Goal: Use online tool/utility: Use online tool/utility

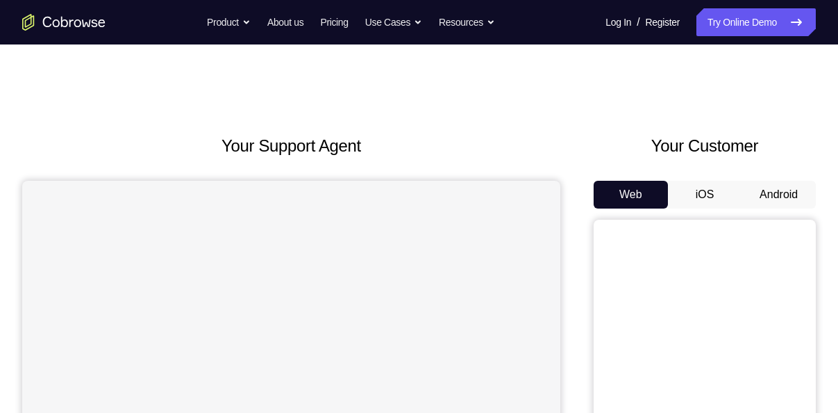
click at [800, 190] on button "Android" at bounding box center [779, 195] width 74 height 28
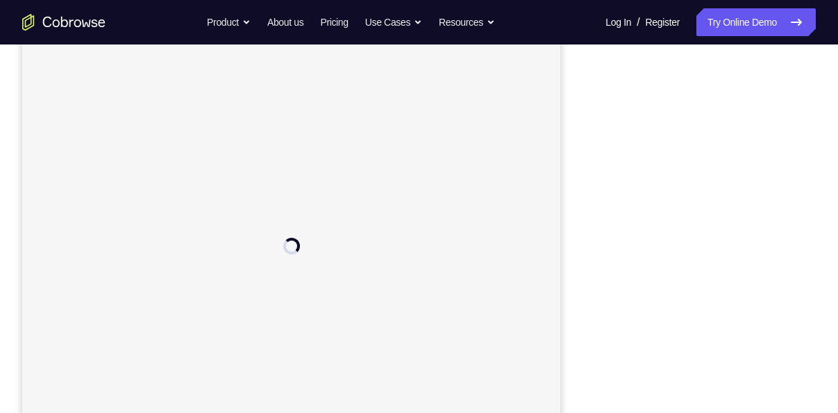
scroll to position [193, 0]
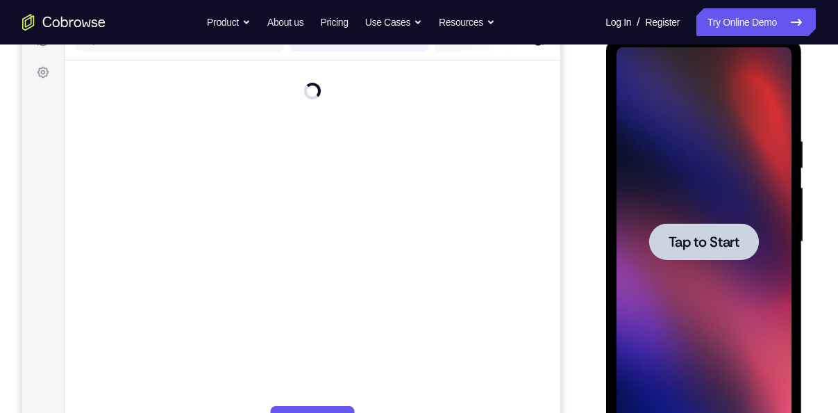
click at [717, 226] on div at bounding box center [704, 241] width 110 height 37
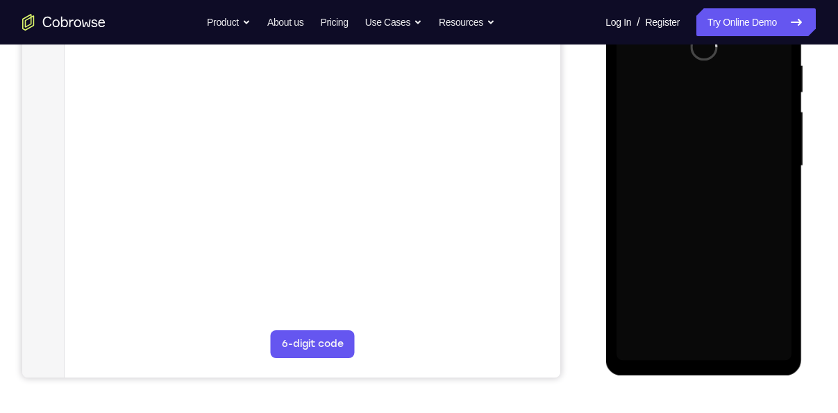
scroll to position [236, 0]
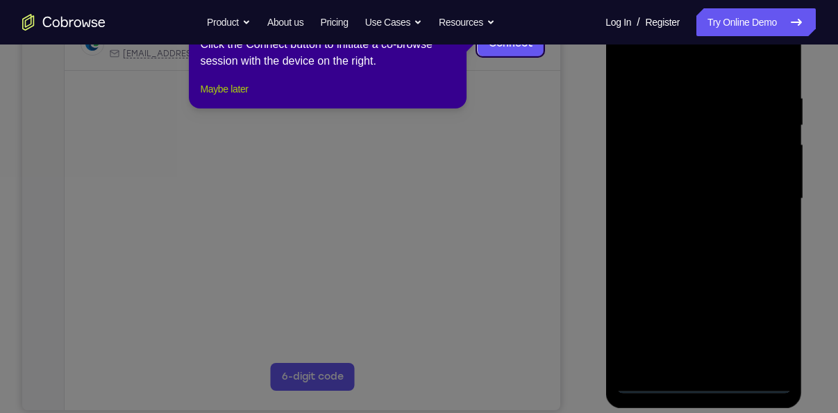
click at [218, 97] on button "Maybe later" at bounding box center [224, 89] width 48 height 17
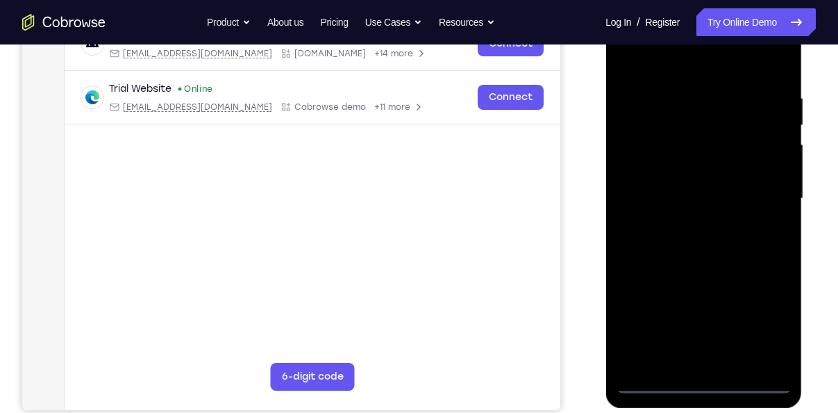
click at [700, 379] on div at bounding box center [703, 198] width 175 height 389
click at [772, 331] on div at bounding box center [703, 198] width 175 height 389
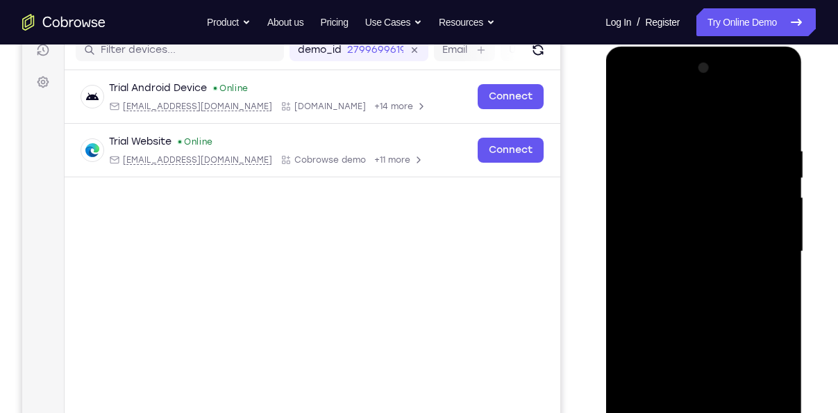
scroll to position [173, 0]
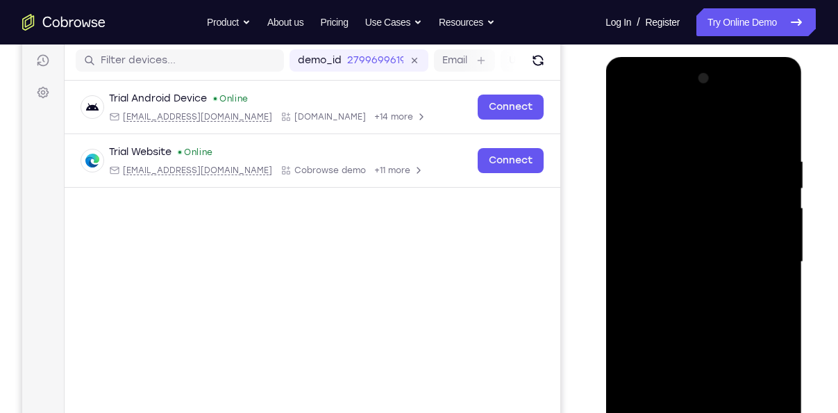
click at [630, 100] on div at bounding box center [703, 261] width 175 height 389
click at [769, 259] on div at bounding box center [703, 261] width 175 height 389
click at [687, 283] on div at bounding box center [703, 261] width 175 height 389
click at [681, 242] on div at bounding box center [703, 261] width 175 height 389
click at [687, 235] on div at bounding box center [703, 261] width 175 height 389
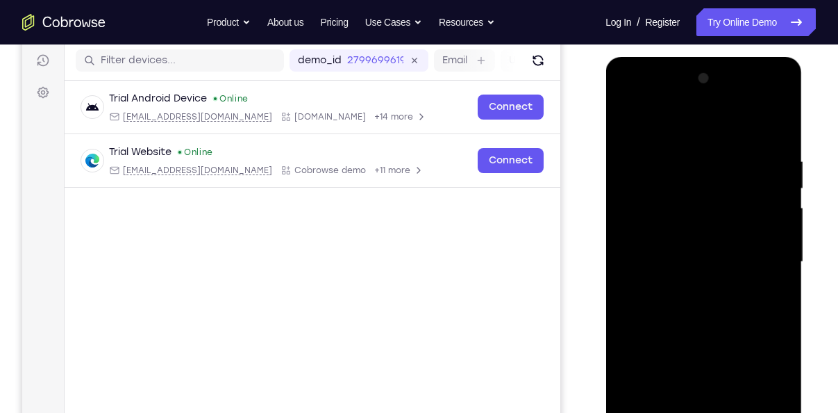
click at [702, 260] on div at bounding box center [703, 261] width 175 height 389
click at [709, 312] on div at bounding box center [703, 261] width 175 height 389
click at [693, 295] on div at bounding box center [703, 261] width 175 height 389
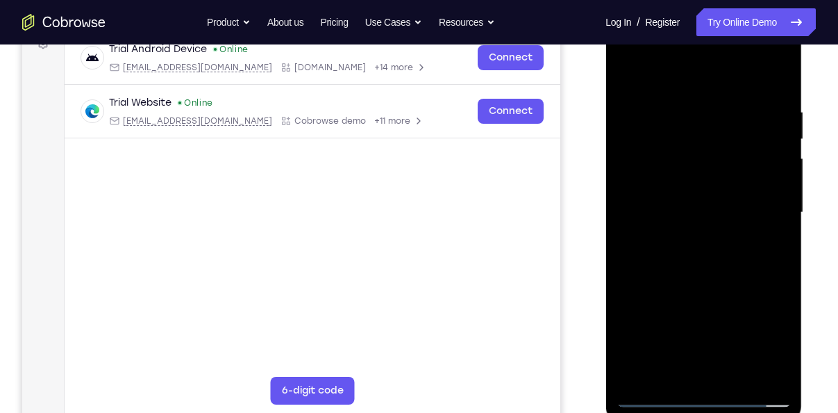
scroll to position [229, 0]
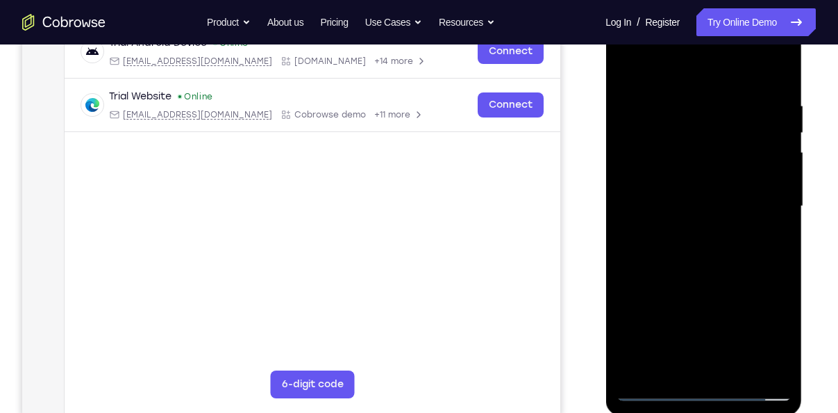
click at [715, 272] on div at bounding box center [703, 206] width 175 height 389
click at [740, 372] on div at bounding box center [703, 206] width 175 height 389
click at [704, 281] on div at bounding box center [703, 206] width 175 height 389
click at [681, 208] on div at bounding box center [703, 206] width 175 height 389
click at [663, 356] on div at bounding box center [703, 206] width 175 height 389
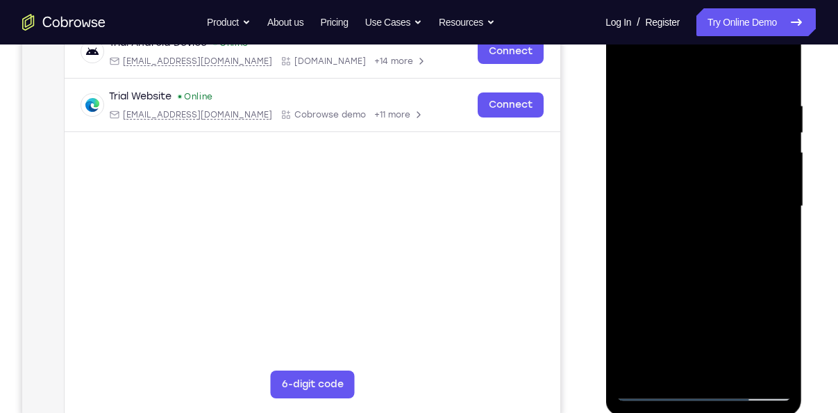
click at [773, 241] on div at bounding box center [703, 206] width 175 height 389
click at [629, 61] on div at bounding box center [703, 206] width 175 height 389
click at [697, 235] on div at bounding box center [703, 206] width 175 height 389
click at [629, 69] on div at bounding box center [703, 206] width 175 height 389
click at [629, 63] on div at bounding box center [703, 206] width 175 height 389
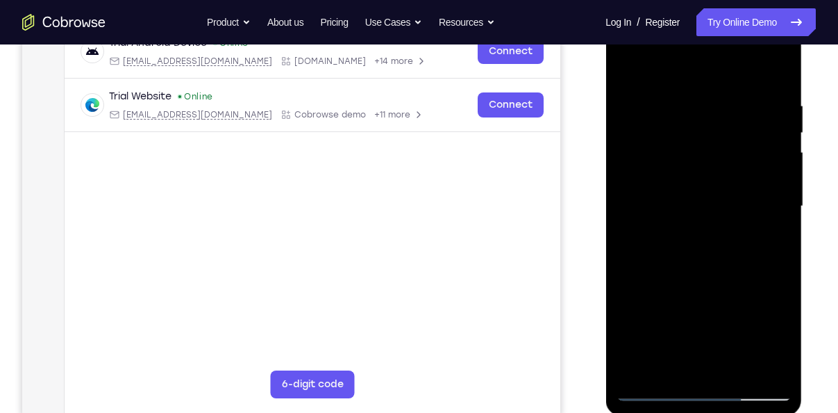
click at [681, 98] on div at bounding box center [703, 206] width 175 height 389
click at [773, 73] on div at bounding box center [703, 206] width 175 height 389
click at [729, 95] on div at bounding box center [703, 206] width 175 height 389
click at [767, 190] on div at bounding box center [703, 206] width 175 height 389
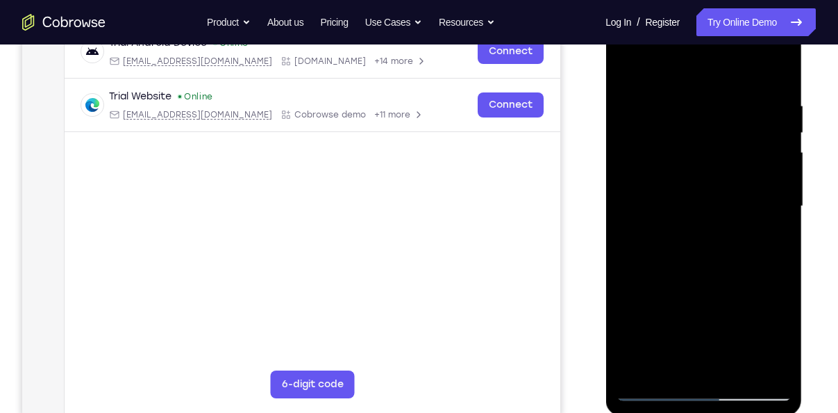
click at [767, 190] on div at bounding box center [703, 206] width 175 height 389
click at [773, 69] on div at bounding box center [703, 206] width 175 height 389
click at [773, 94] on div at bounding box center [703, 206] width 175 height 389
click at [759, 363] on div at bounding box center [703, 206] width 175 height 389
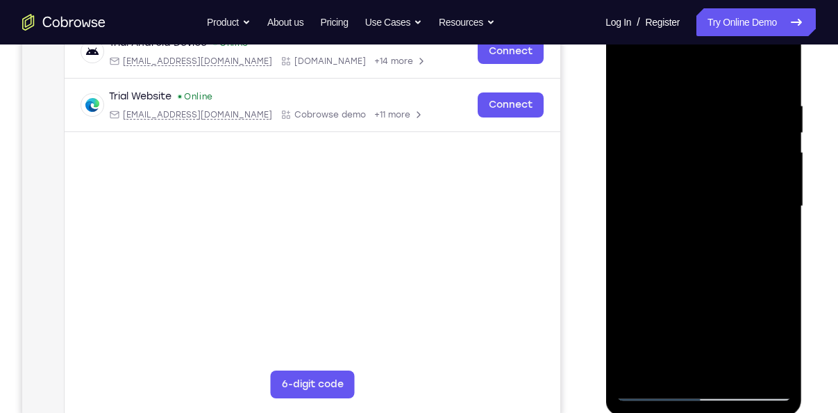
click at [778, 69] on div at bounding box center [703, 206] width 175 height 389
click at [781, 66] on div at bounding box center [703, 206] width 175 height 389
click at [657, 153] on div at bounding box center [703, 206] width 175 height 389
drag, startPoint x: 742, startPoint y: 169, endPoint x: 734, endPoint y: 88, distance: 81.0
click at [734, 88] on div at bounding box center [703, 206] width 175 height 389
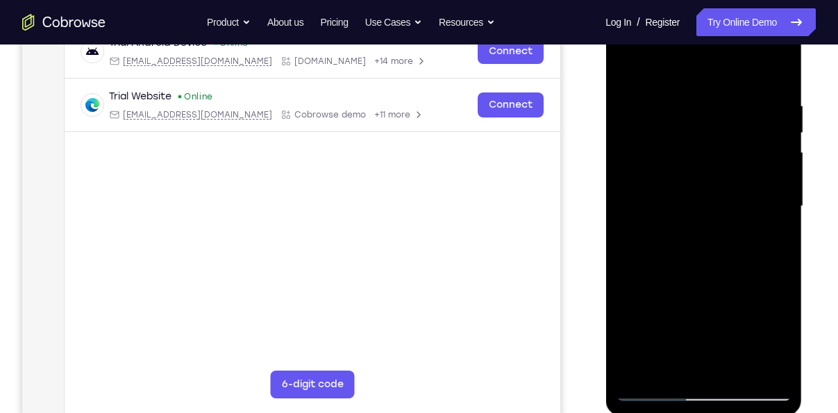
drag, startPoint x: 699, startPoint y: 178, endPoint x: 688, endPoint y: 70, distance: 108.2
click at [688, 70] on div at bounding box center [703, 206] width 175 height 389
click at [649, 292] on div at bounding box center [703, 206] width 175 height 389
drag, startPoint x: 704, startPoint y: 260, endPoint x: 715, endPoint y: 317, distance: 58.7
click at [715, 317] on div at bounding box center [703, 206] width 175 height 389
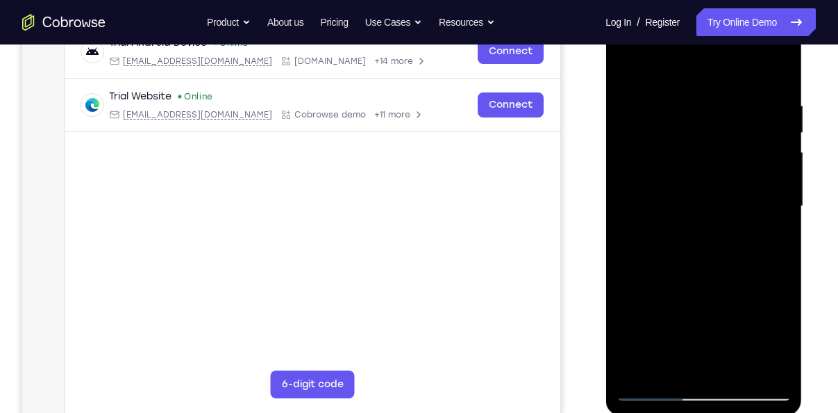
click at [780, 163] on div at bounding box center [703, 206] width 175 height 389
click at [628, 59] on div at bounding box center [703, 206] width 175 height 389
click at [629, 65] on div at bounding box center [703, 206] width 175 height 389
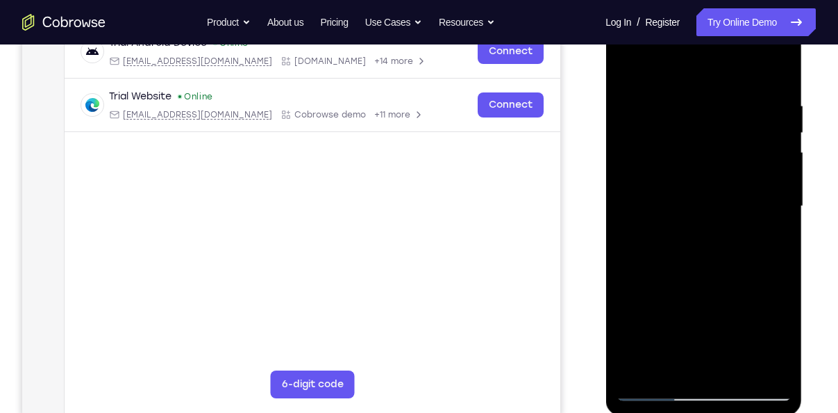
click at [629, 65] on div at bounding box center [703, 206] width 175 height 389
click at [706, 76] on div at bounding box center [703, 206] width 175 height 389
click at [642, 374] on div at bounding box center [703, 206] width 175 height 389
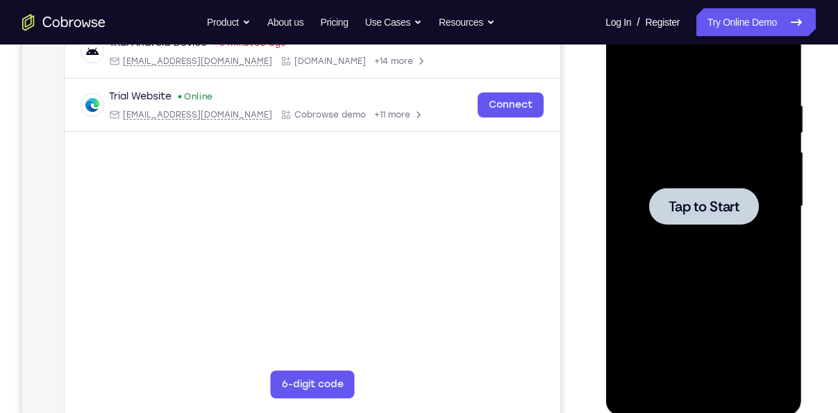
click at [701, 190] on div at bounding box center [704, 206] width 110 height 37
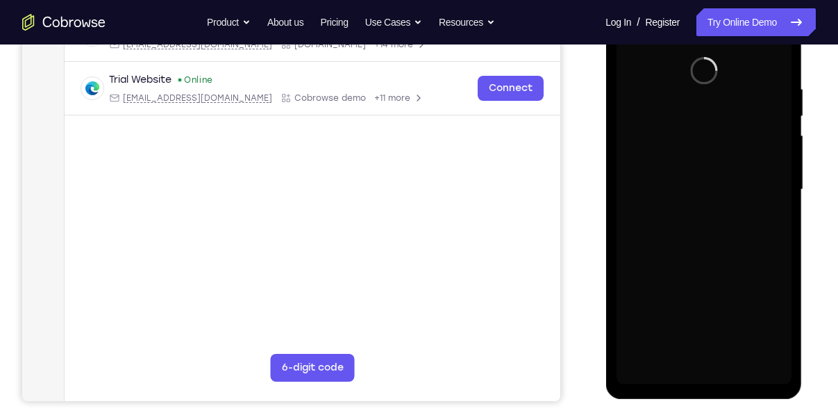
scroll to position [247, 0]
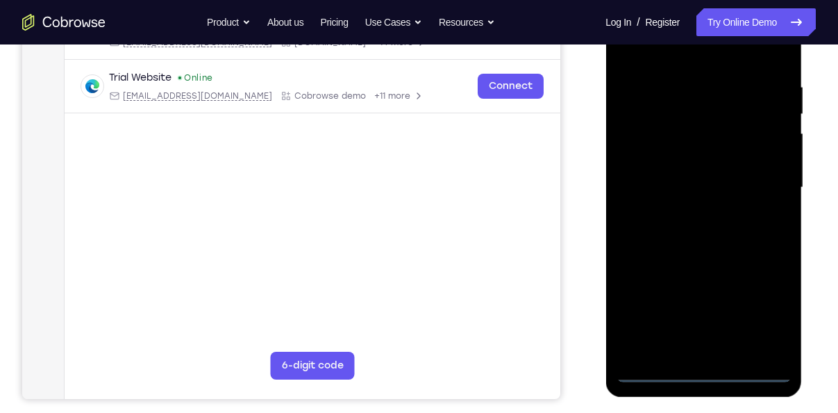
click at [706, 375] on div at bounding box center [703, 187] width 175 height 389
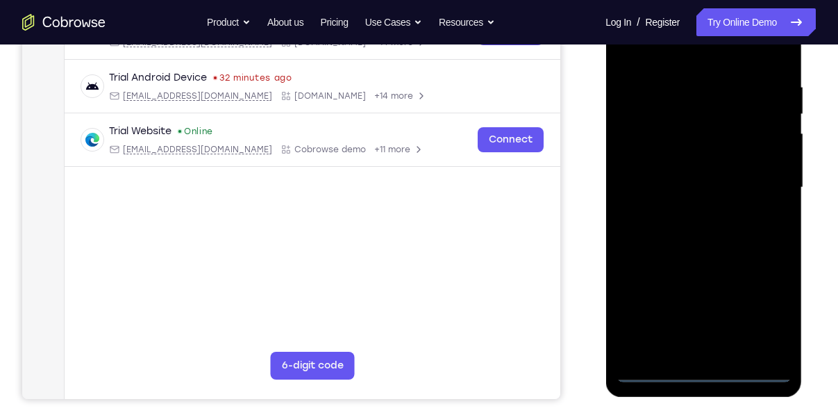
click at [773, 313] on div at bounding box center [703, 187] width 175 height 389
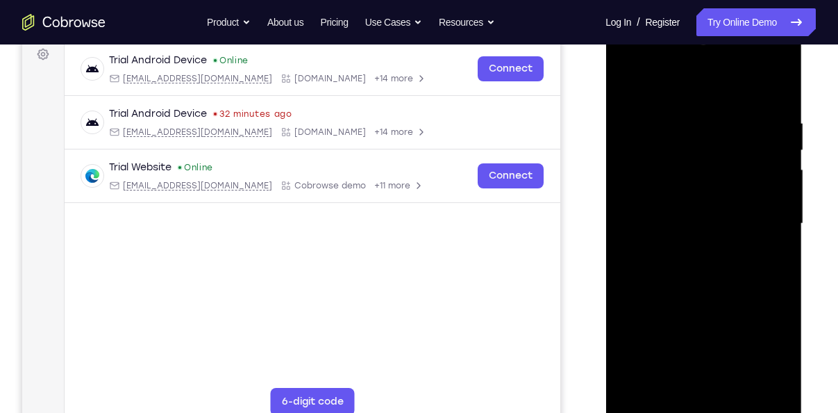
scroll to position [210, 0]
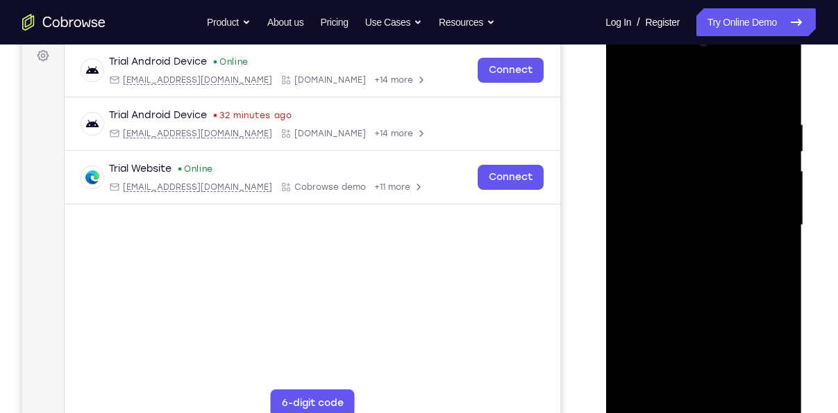
click at [630, 62] on div at bounding box center [703, 225] width 175 height 389
click at [763, 215] on div at bounding box center [703, 225] width 175 height 389
click at [687, 254] on div at bounding box center [703, 225] width 175 height 389
click at [701, 206] on div at bounding box center [703, 225] width 175 height 389
click at [677, 192] on div at bounding box center [703, 225] width 175 height 389
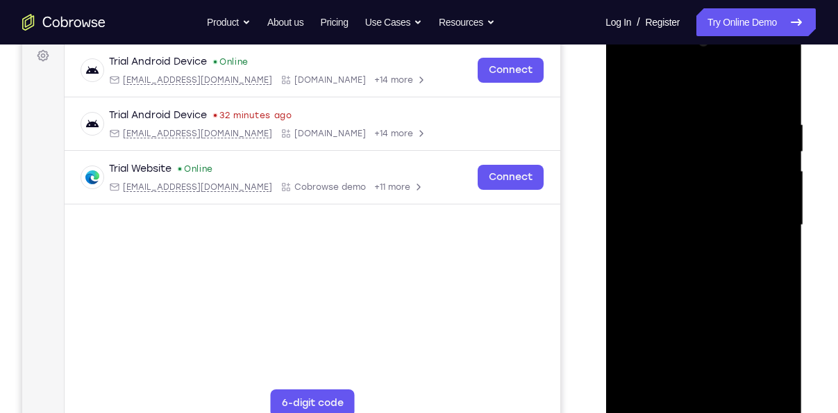
click at [703, 219] on div at bounding box center [703, 225] width 175 height 389
click at [709, 267] on div at bounding box center [703, 225] width 175 height 389
click at [709, 285] on div at bounding box center [703, 225] width 175 height 389
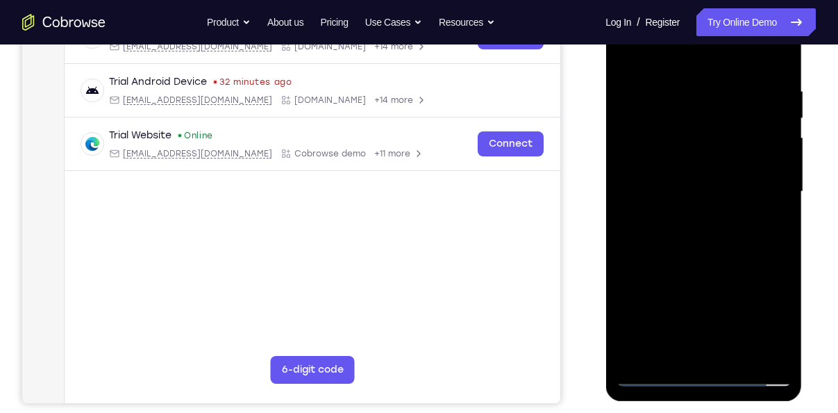
scroll to position [250, 0]
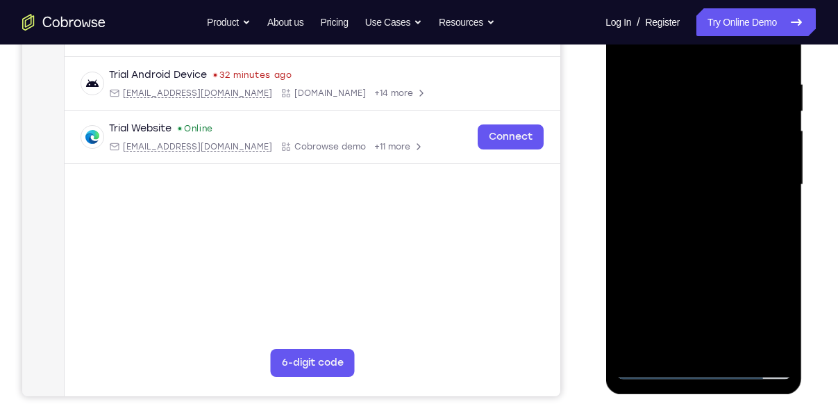
click at [629, 272] on div at bounding box center [703, 184] width 175 height 389
click at [628, 298] on div at bounding box center [703, 184] width 175 height 389
click at [780, 200] on div at bounding box center [703, 184] width 175 height 389
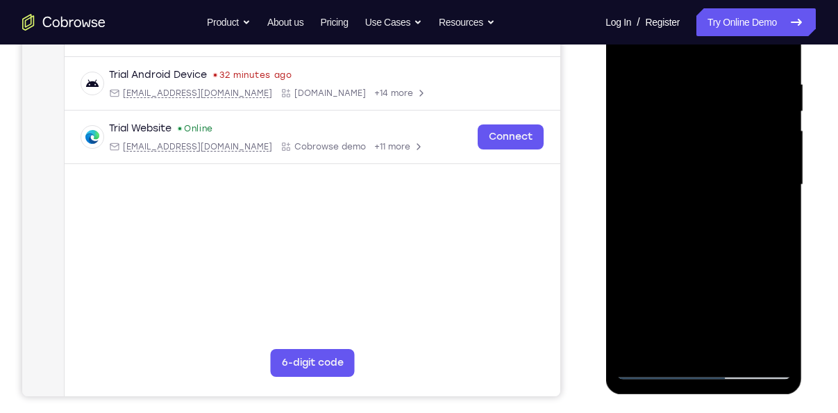
click at [780, 200] on div at bounding box center [703, 184] width 175 height 389
click at [734, 347] on div at bounding box center [703, 184] width 175 height 389
click at [702, 260] on div at bounding box center [703, 184] width 175 height 389
click at [670, 240] on div at bounding box center [703, 184] width 175 height 389
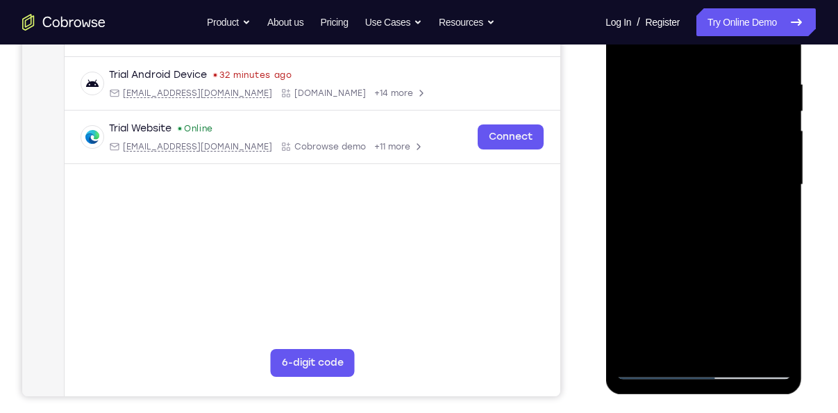
scroll to position [226, 0]
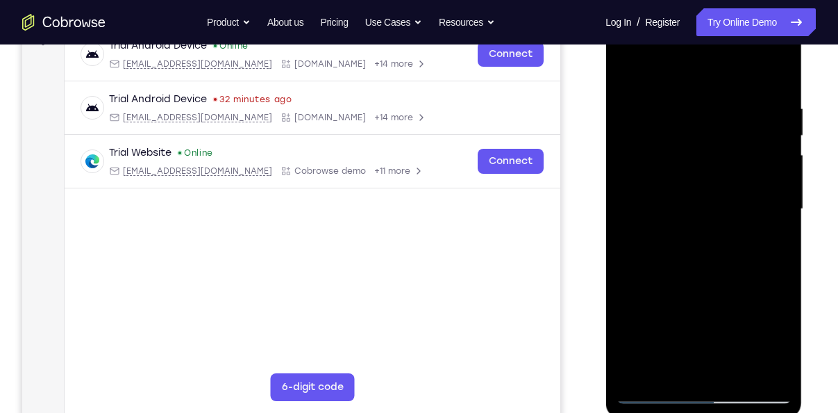
click at [674, 67] on div at bounding box center [703, 209] width 175 height 389
click at [641, 98] on div at bounding box center [703, 209] width 175 height 389
click at [776, 74] on div at bounding box center [703, 209] width 175 height 389
click at [638, 99] on div at bounding box center [703, 209] width 175 height 389
click at [779, 72] on div at bounding box center [703, 209] width 175 height 389
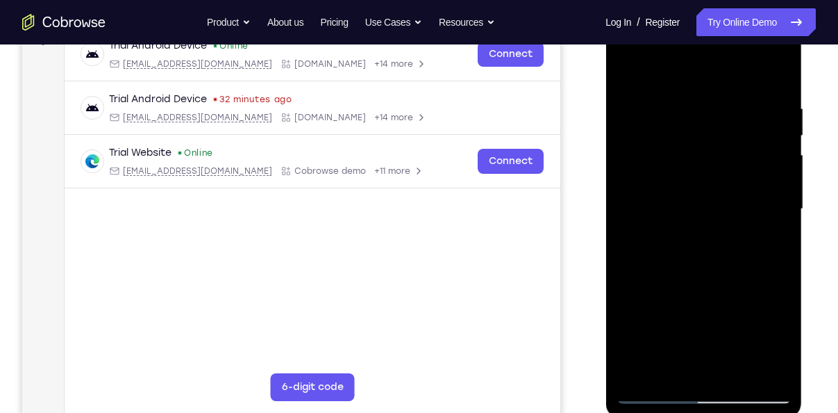
click at [655, 263] on div at bounding box center [703, 209] width 175 height 389
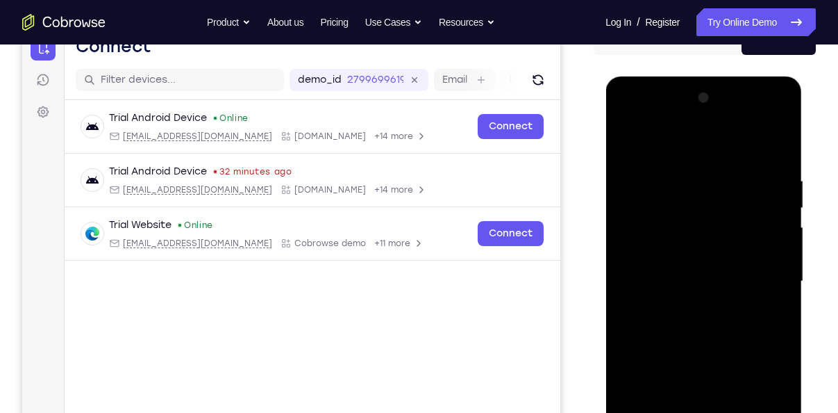
scroll to position [152, 0]
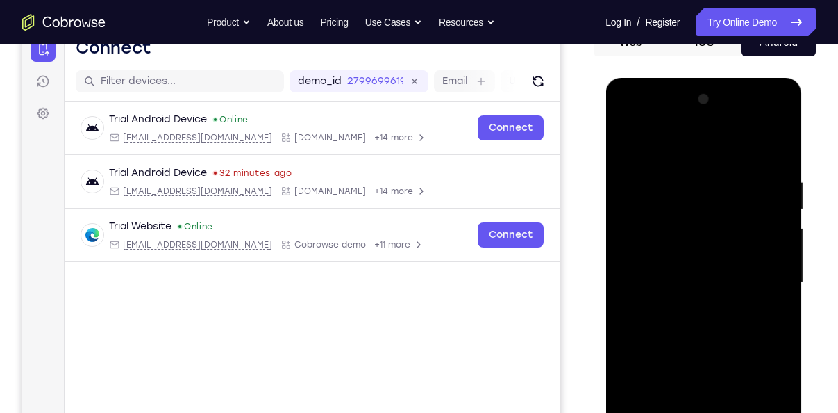
drag, startPoint x: 733, startPoint y: 292, endPoint x: 747, endPoint y: 404, distance: 112.0
click at [747, 404] on div at bounding box center [703, 282] width 175 height 389
click at [777, 260] on div at bounding box center [703, 282] width 175 height 389
click at [782, 264] on div at bounding box center [703, 282] width 175 height 389
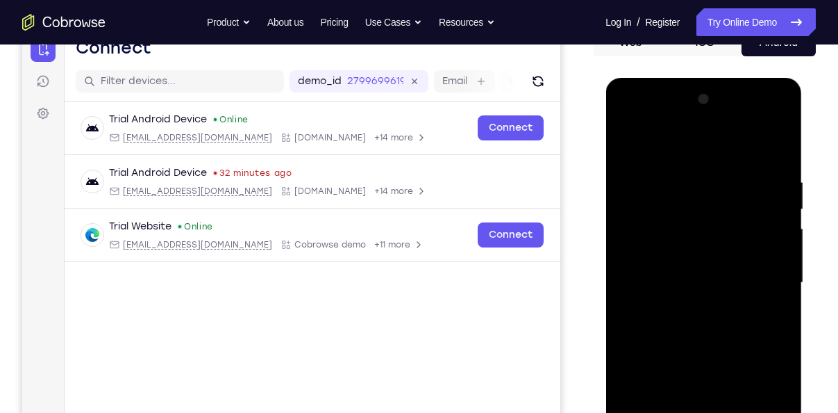
click at [624, 136] on div at bounding box center [703, 282] width 175 height 389
click at [628, 145] on div at bounding box center [703, 282] width 175 height 389
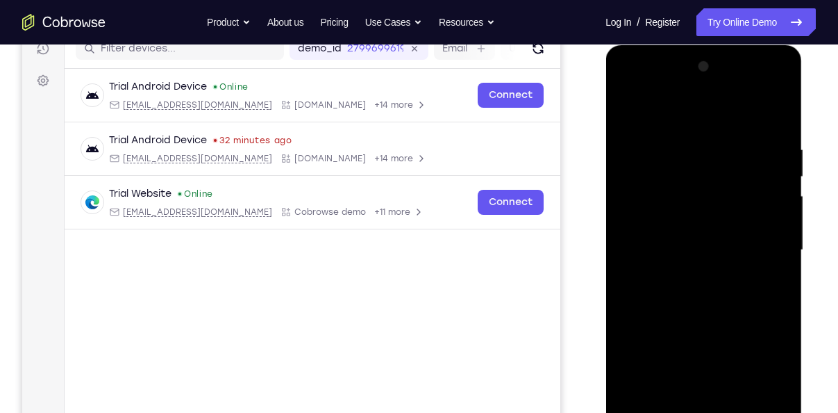
scroll to position [185, 0]
click at [629, 106] on div at bounding box center [703, 249] width 175 height 389
click at [675, 141] on div at bounding box center [703, 249] width 175 height 389
click at [779, 263] on div at bounding box center [703, 249] width 175 height 389
click at [770, 305] on div at bounding box center [703, 249] width 175 height 389
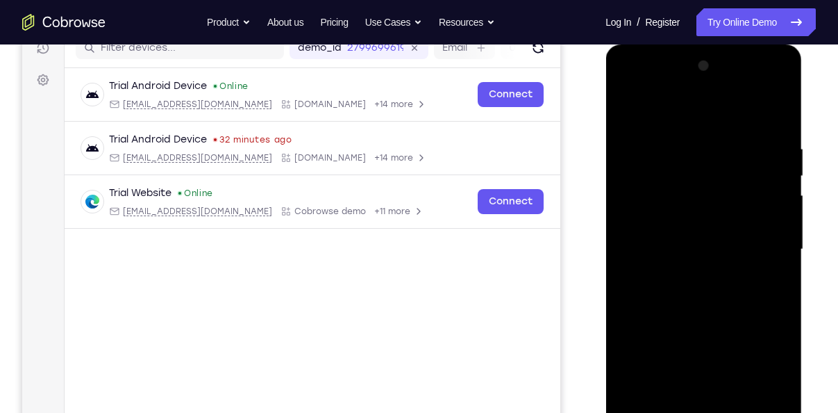
click at [770, 305] on div at bounding box center [703, 249] width 175 height 389
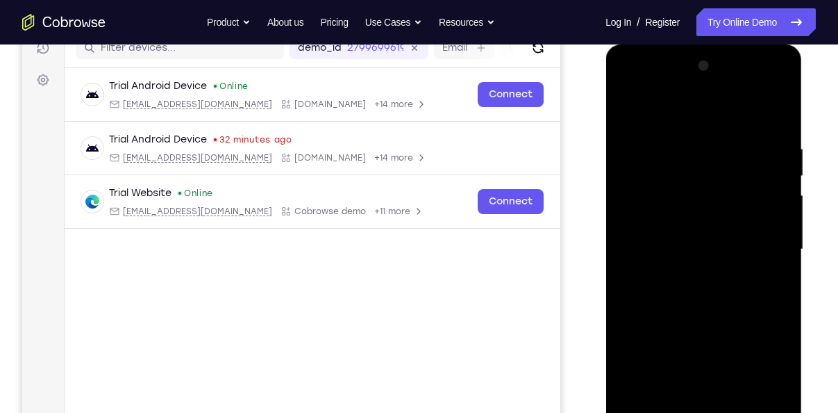
click at [776, 115] on div at bounding box center [703, 249] width 175 height 389
